Goal: Task Accomplishment & Management: Use online tool/utility

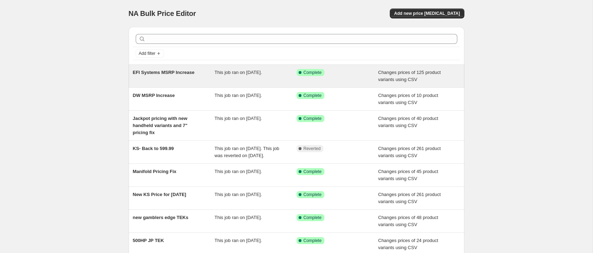
click at [182, 73] on span "EFI Systems MSRP Increase" at bounding box center [164, 72] width 62 height 5
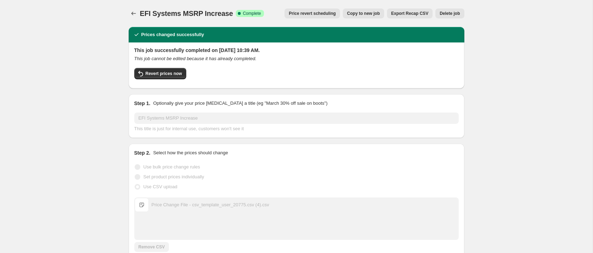
click at [413, 14] on span "Export Recap CSV" at bounding box center [409, 14] width 37 height 6
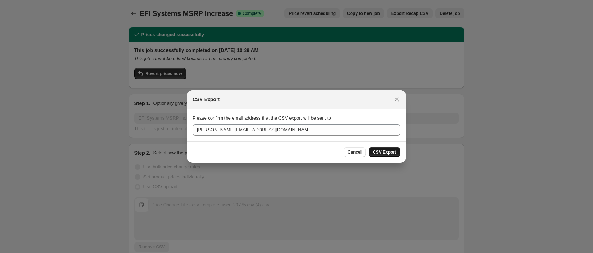
click at [379, 153] on span "CSV Export" at bounding box center [384, 152] width 23 height 6
